Goal: Information Seeking & Learning: Compare options

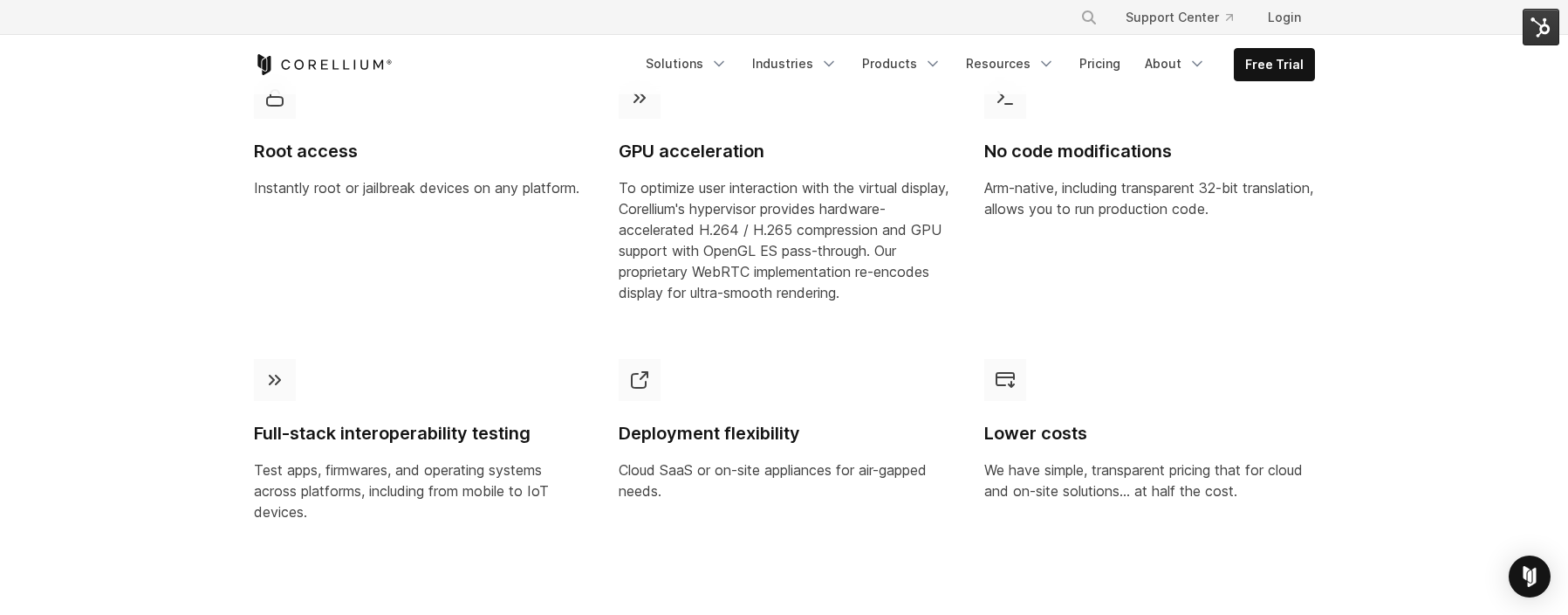
scroll to position [1293, 0]
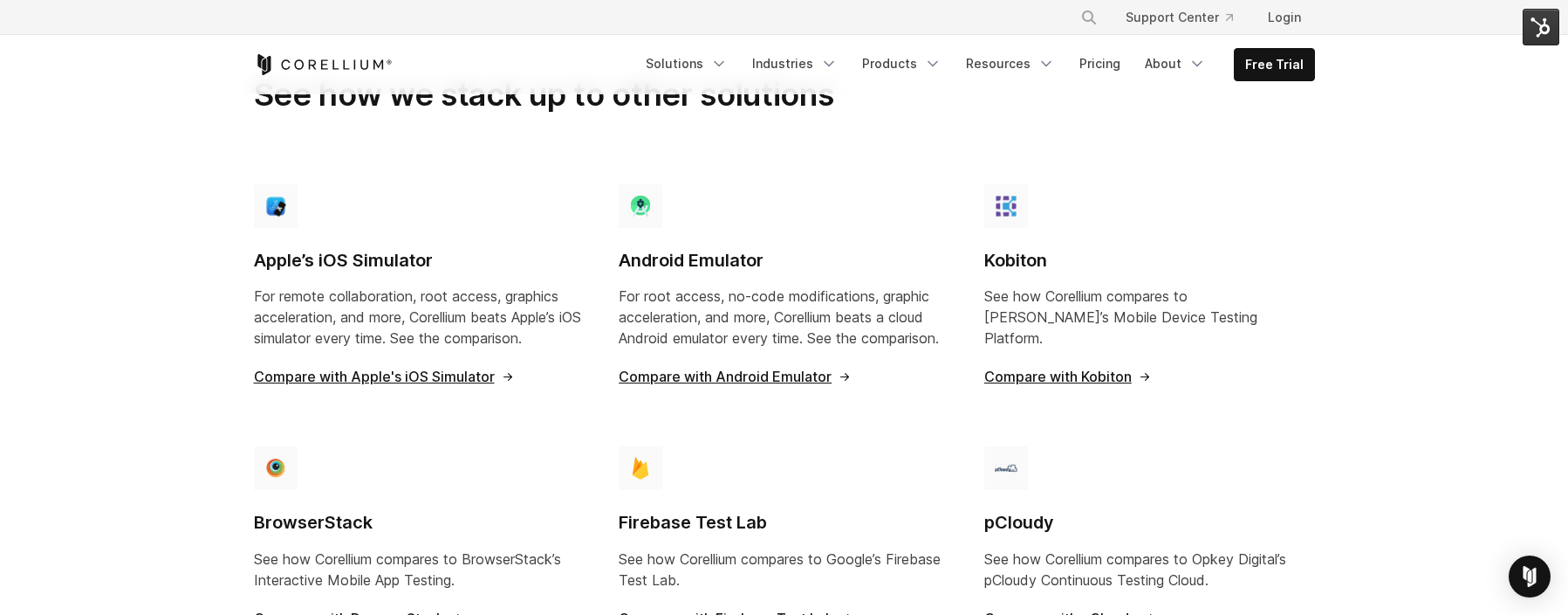
scroll to position [1220, 0]
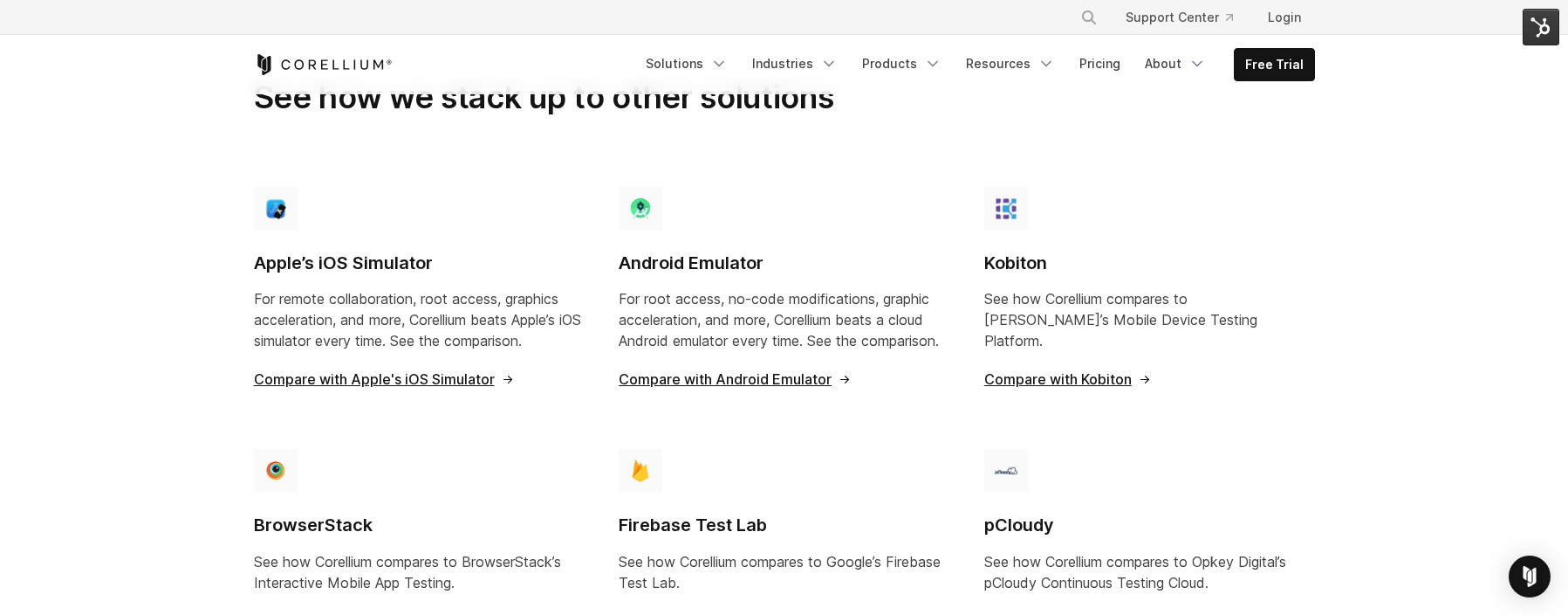
click at [385, 288] on p "For remote collaboration, root access, graphics acceleration, and more, Corelli…" at bounding box center [419, 319] width 331 height 63
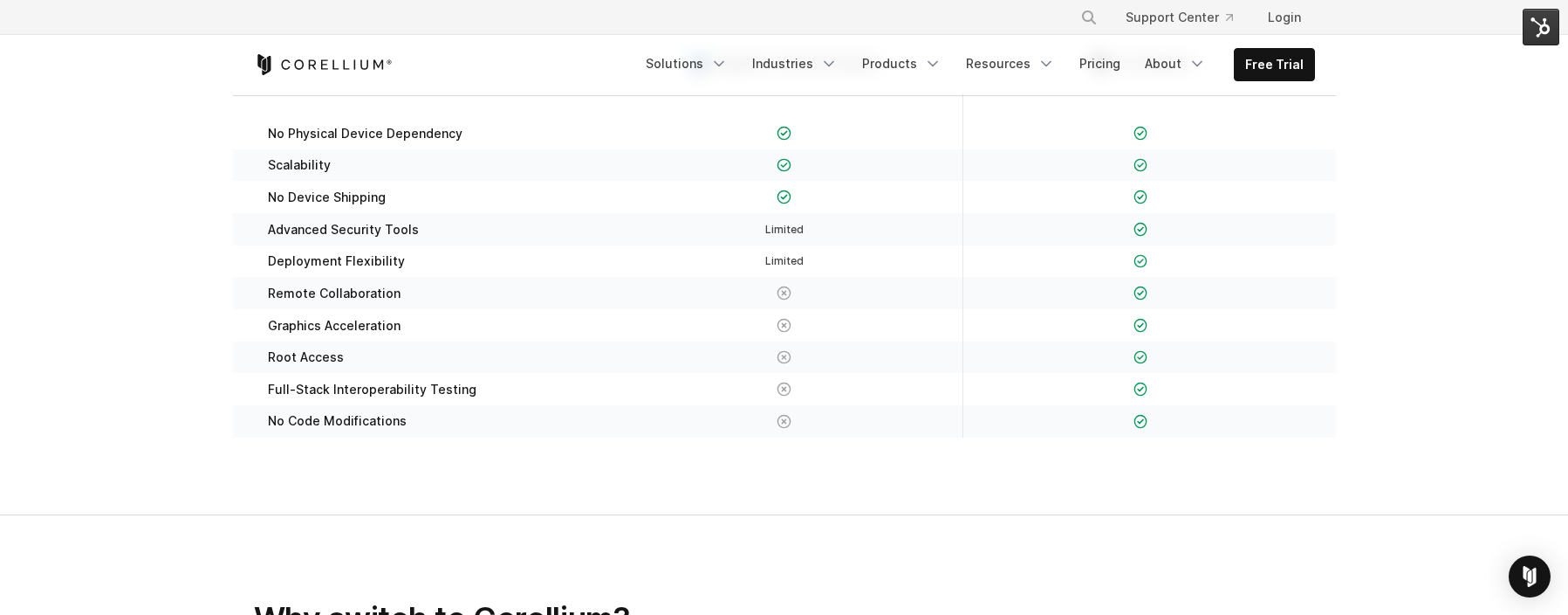
scroll to position [343, 0]
